Goal: Entertainment & Leisure: Browse casually

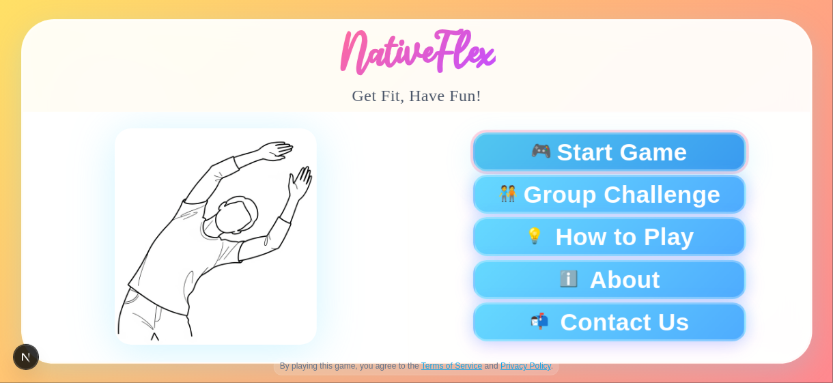
click at [608, 145] on span "Start Game" at bounding box center [621, 152] width 130 height 24
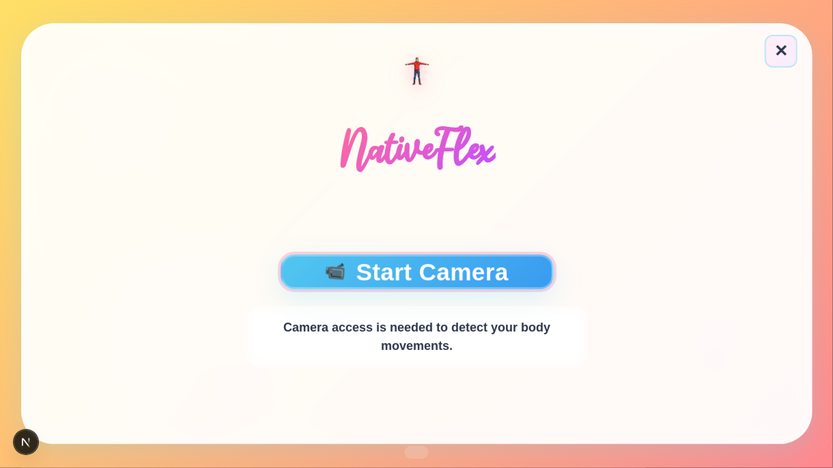
click at [428, 262] on button "📹 Start Camera" at bounding box center [416, 272] width 273 height 35
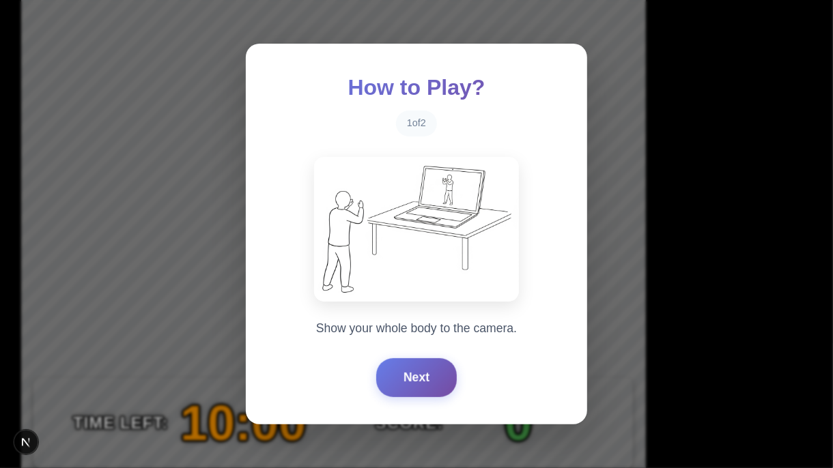
drag, startPoint x: 412, startPoint y: 383, endPoint x: 414, endPoint y: 401, distance: 18.6
click at [414, 359] on div "How to Play? 1 of 2 Show your whole body to the camera. Next" at bounding box center [416, 234] width 341 height 380
click at [421, 359] on button "Next" at bounding box center [416, 376] width 81 height 38
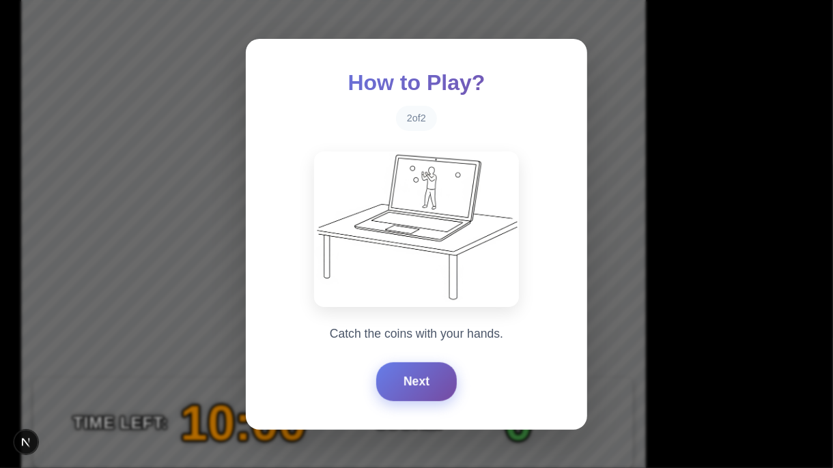
click at [423, 359] on button "Next" at bounding box center [416, 381] width 81 height 38
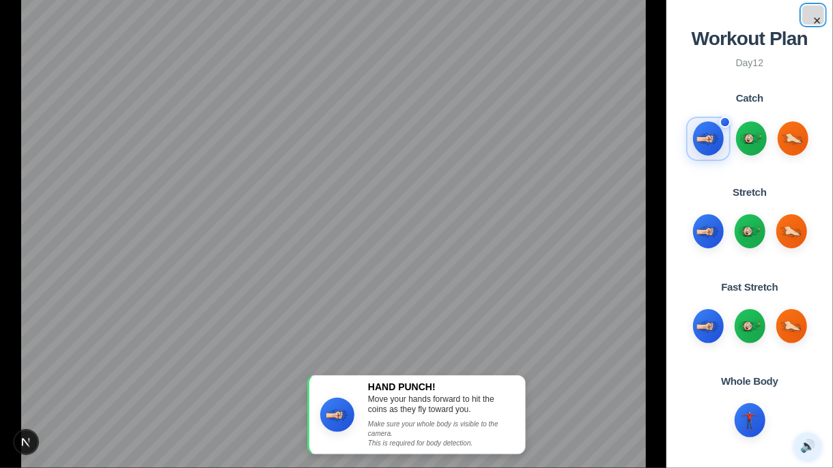
click at [816, 23] on button "×" at bounding box center [813, 14] width 22 height 19
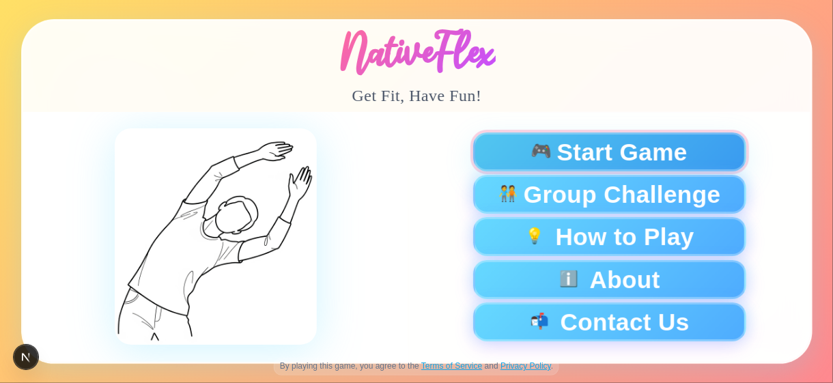
click at [559, 153] on span "Start Game" at bounding box center [621, 152] width 130 height 24
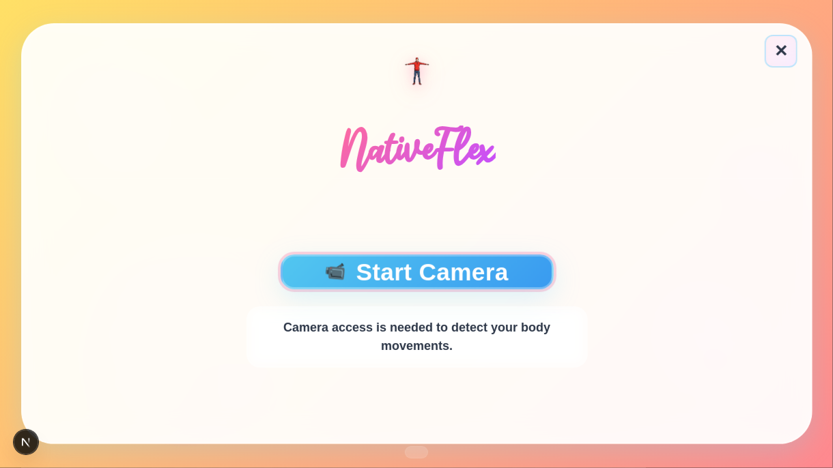
click at [479, 266] on button "📹 Start Camera" at bounding box center [416, 272] width 273 height 35
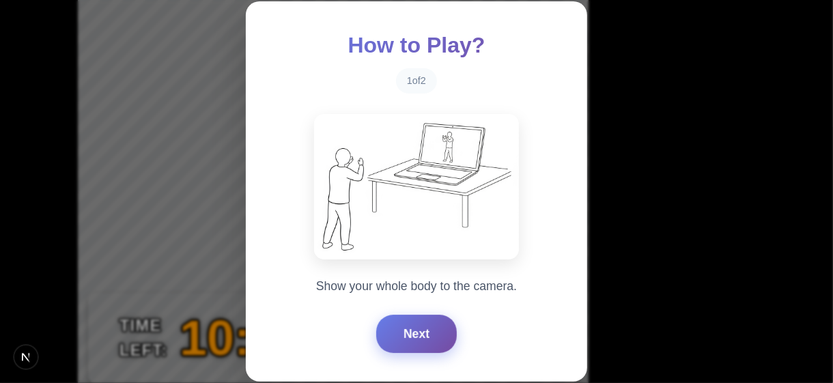
click at [416, 324] on button "Next" at bounding box center [416, 334] width 81 height 38
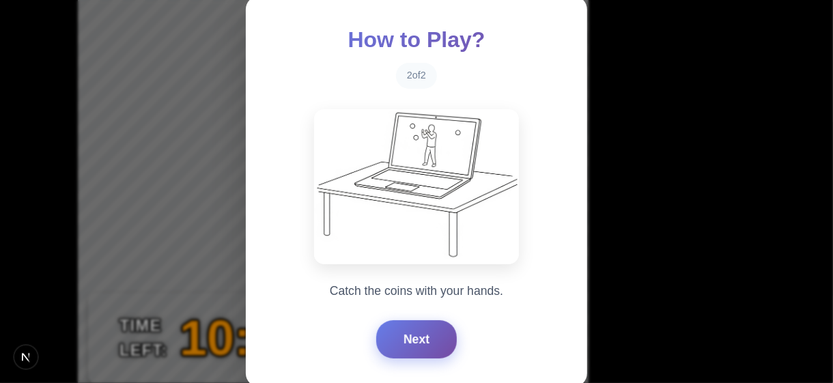
click at [416, 324] on button "Next" at bounding box center [416, 339] width 81 height 38
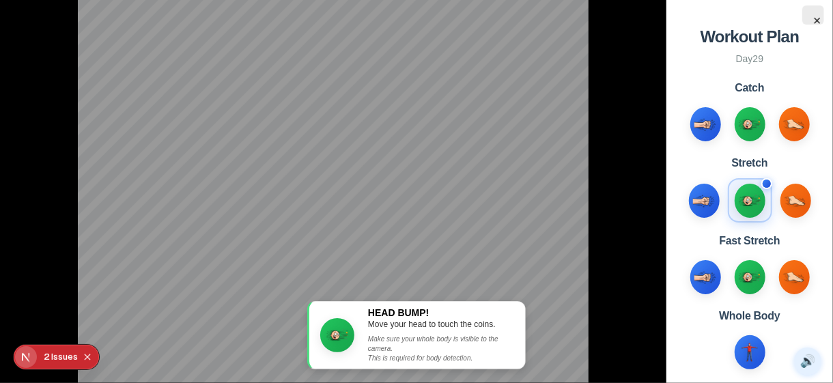
click at [66, 357] on div "Issue s" at bounding box center [64, 357] width 27 height 25
